Goal: Feedback & Contribution: Submit feedback/report problem

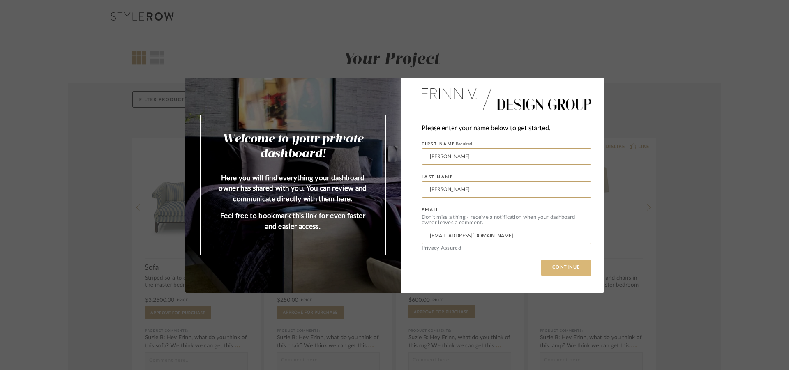
click at [562, 267] on button "CONTINUE" at bounding box center [566, 268] width 50 height 16
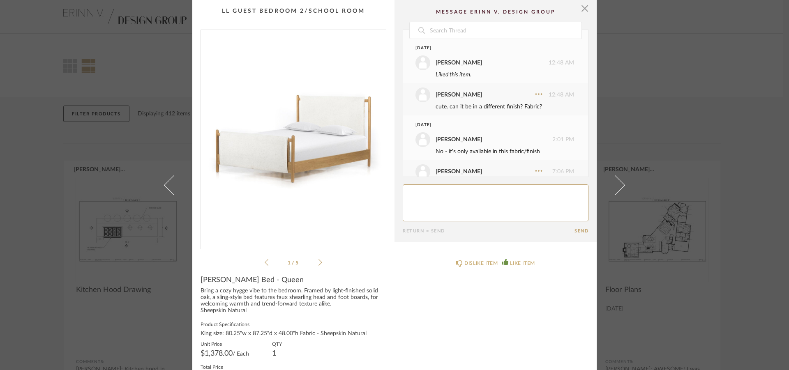
scroll to position [261, 0]
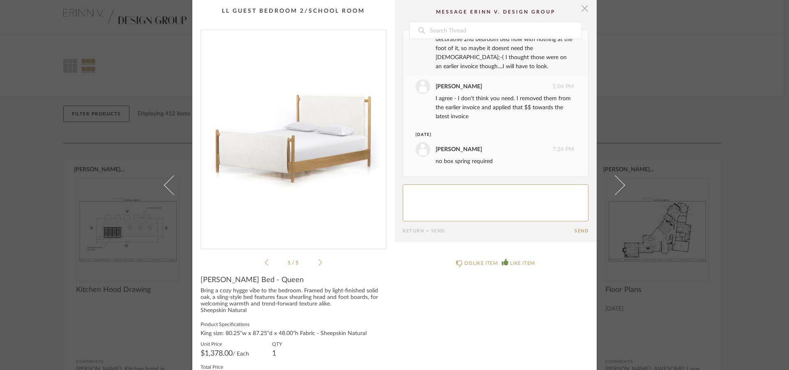
click at [581, 12] on span "button" at bounding box center [585, 8] width 16 height 16
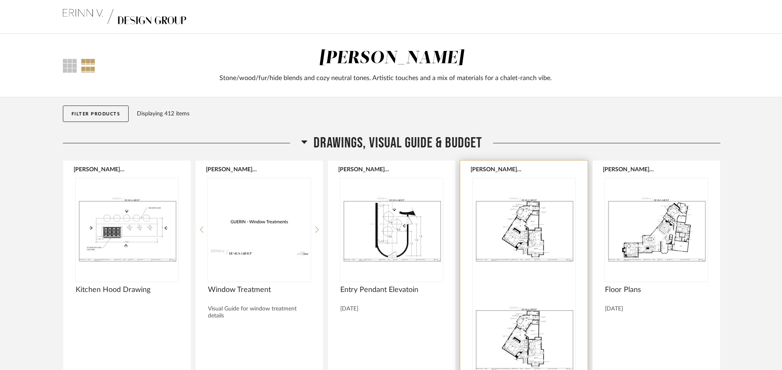
click at [518, 288] on img at bounding box center [524, 339] width 103 height 103
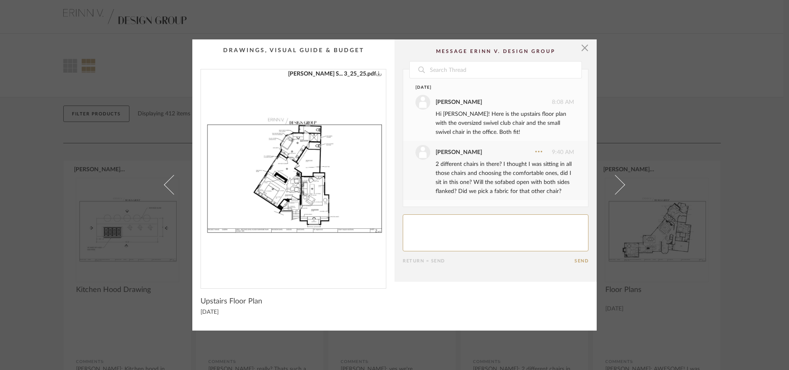
click at [309, 158] on img "0" at bounding box center [293, 175] width 185 height 213
click at [583, 44] on span "button" at bounding box center [585, 47] width 16 height 16
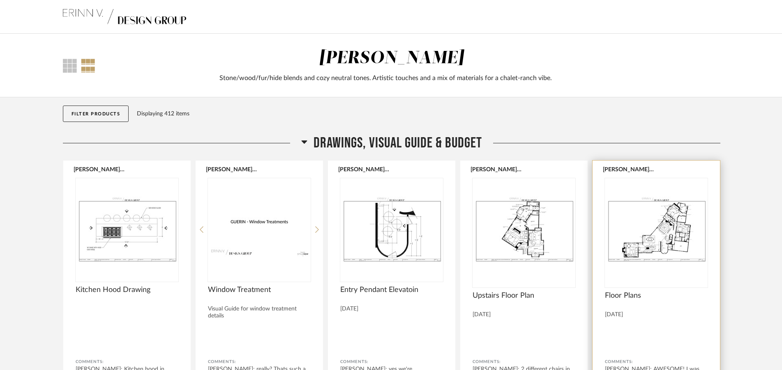
click at [656, 232] on img "0" at bounding box center [656, 229] width 103 height 103
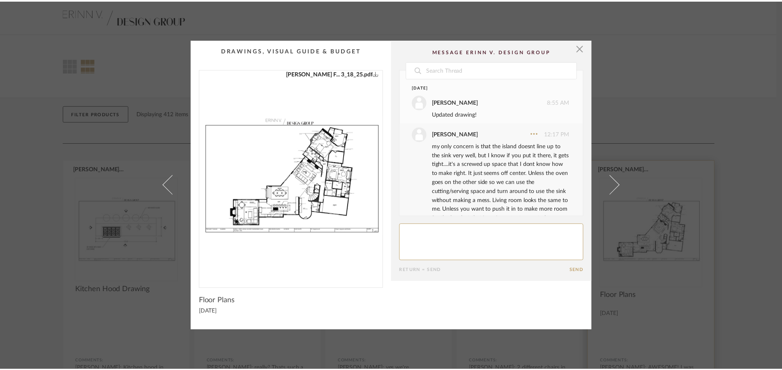
scroll to position [1131, 0]
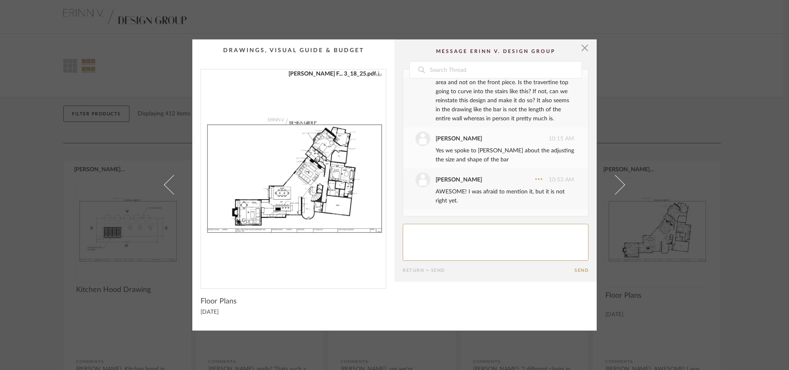
click at [297, 206] on img "0" at bounding box center [293, 175] width 185 height 213
click at [579, 51] on span "button" at bounding box center [585, 47] width 16 height 16
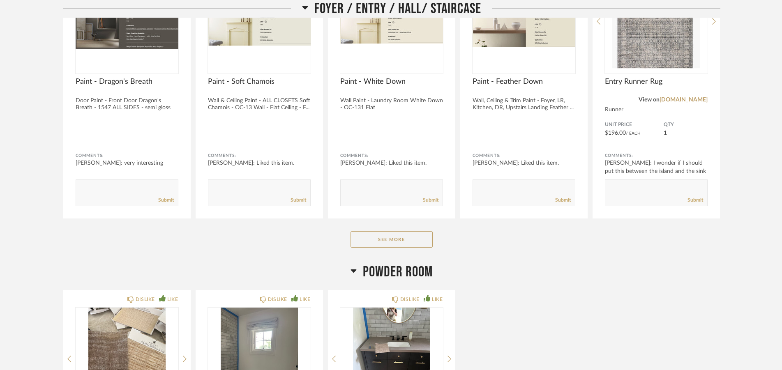
scroll to position [545, 0]
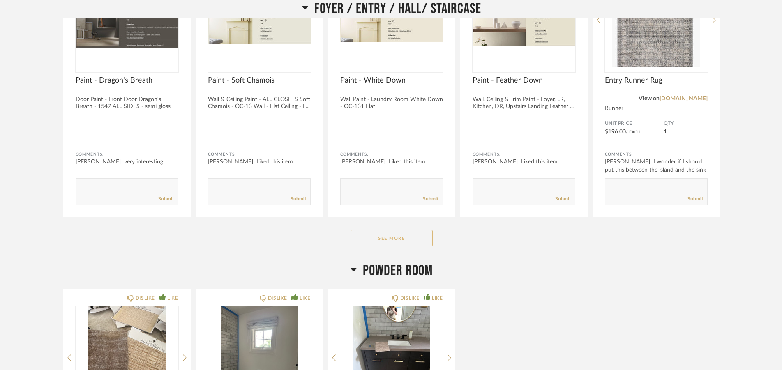
click at [394, 242] on button "See More" at bounding box center [392, 238] width 82 height 16
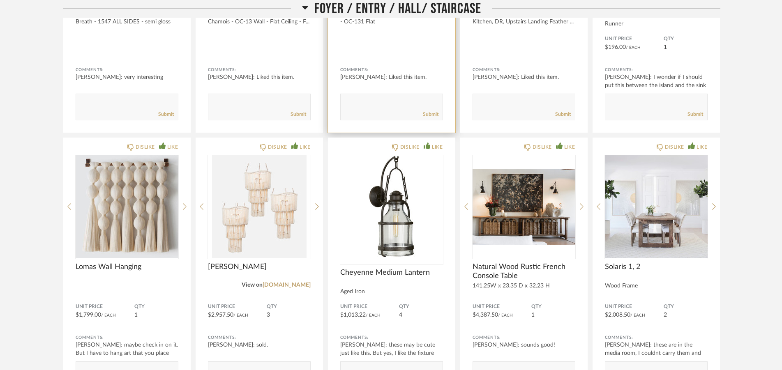
scroll to position [671, 0]
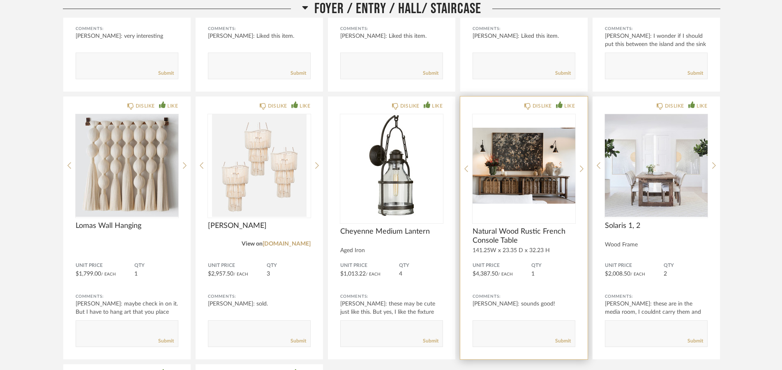
click at [490, 327] on textarea at bounding box center [524, 330] width 102 height 11
type textarea "Im not OK with the condition this table came in. It's not just rustic, it's spi…"
